Goal: Use online tool/utility: Utilize a website feature to perform a specific function

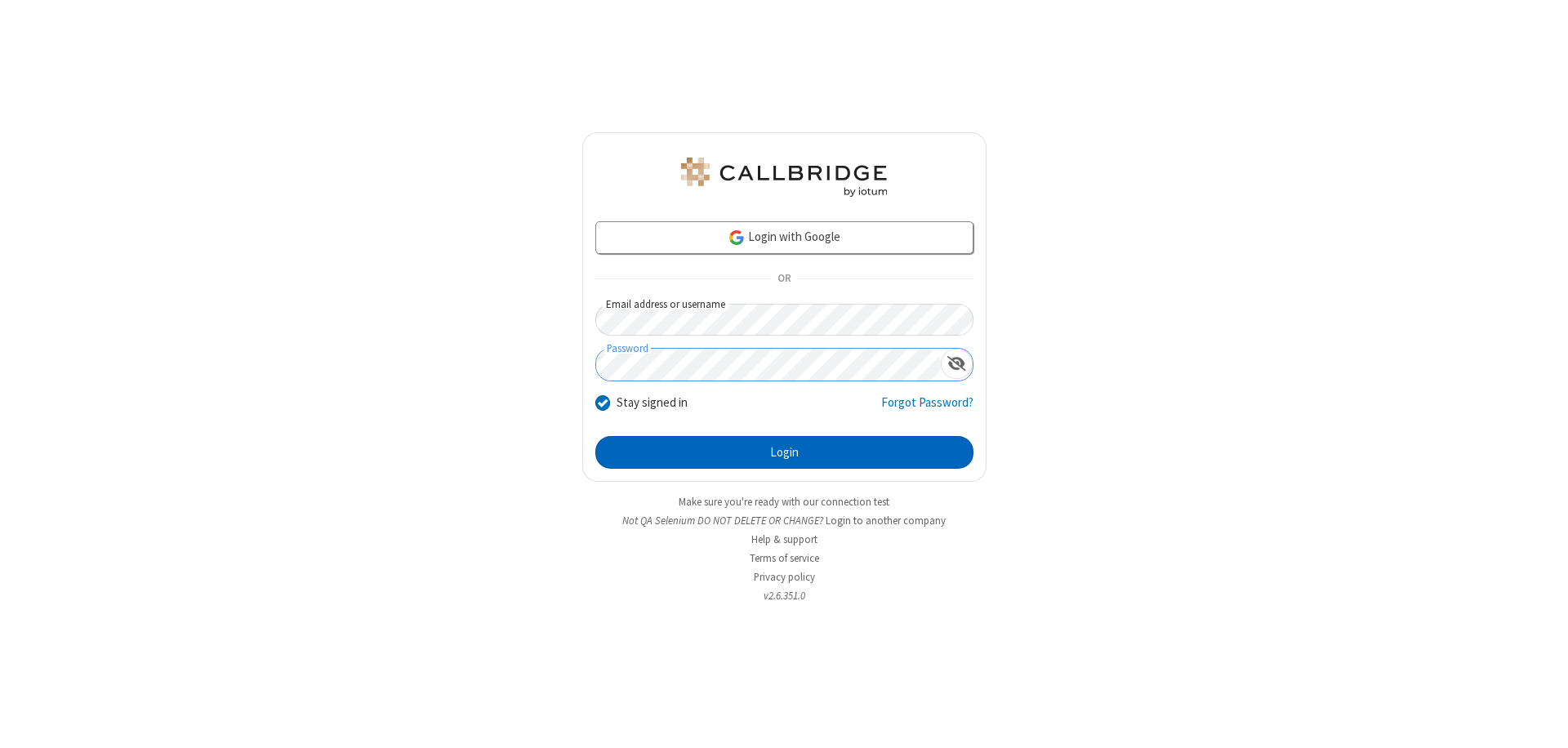
click at [784, 452] on button "Login" at bounding box center [784, 452] width 378 height 33
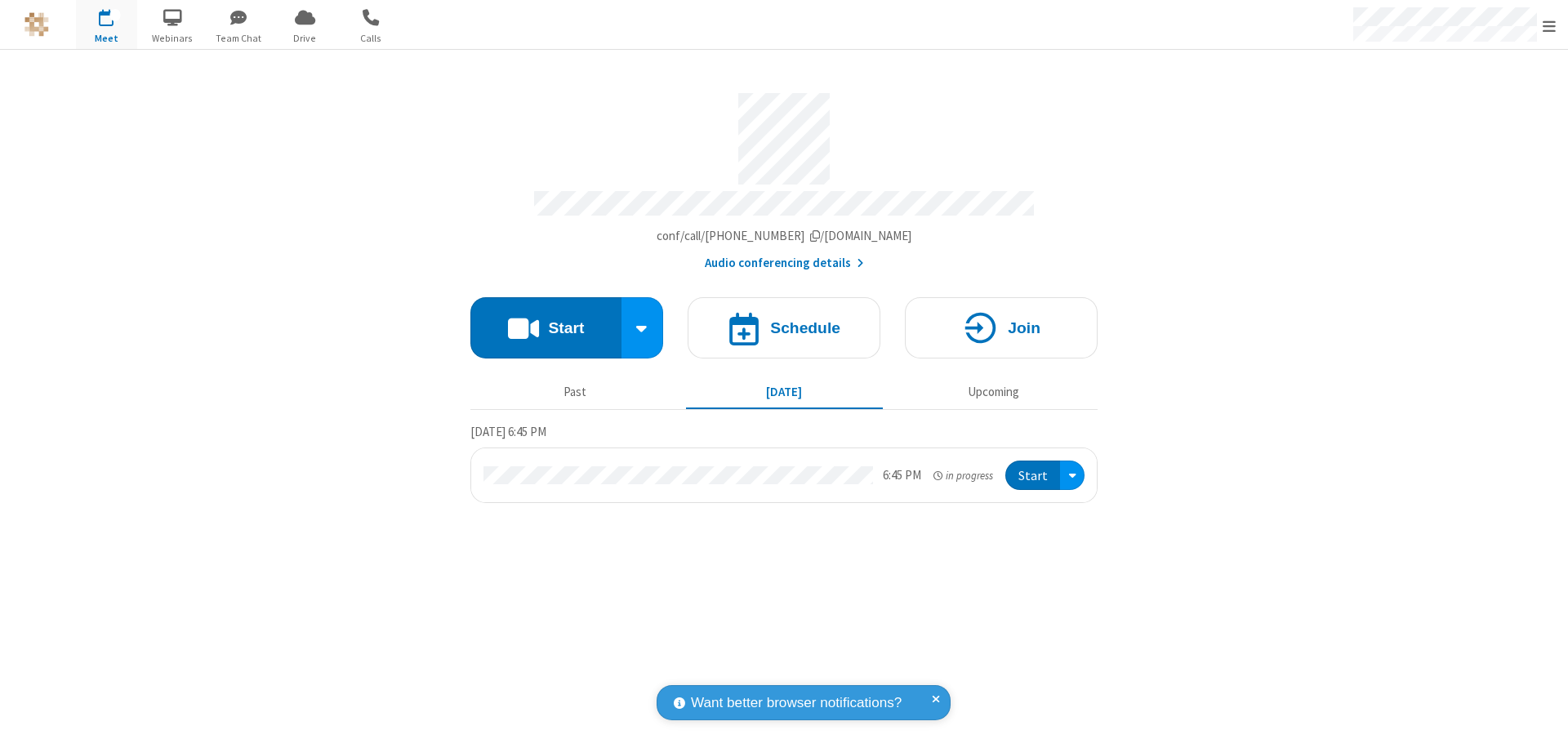
click at [545, 320] on button "Start" at bounding box center [546, 328] width 151 height 62
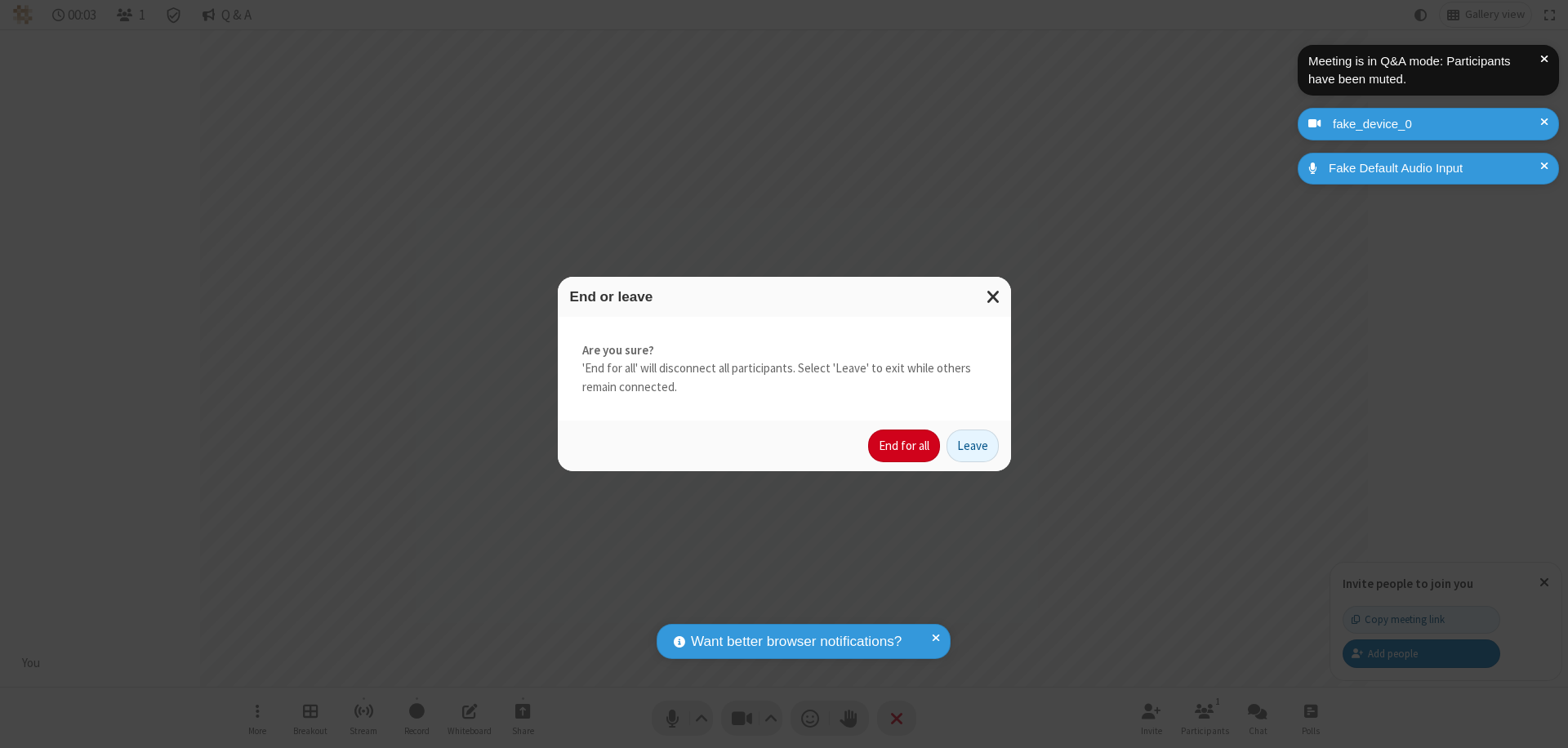
click at [905, 445] on button "End for all" at bounding box center [903, 445] width 72 height 33
